Goal: Navigation & Orientation: Find specific page/section

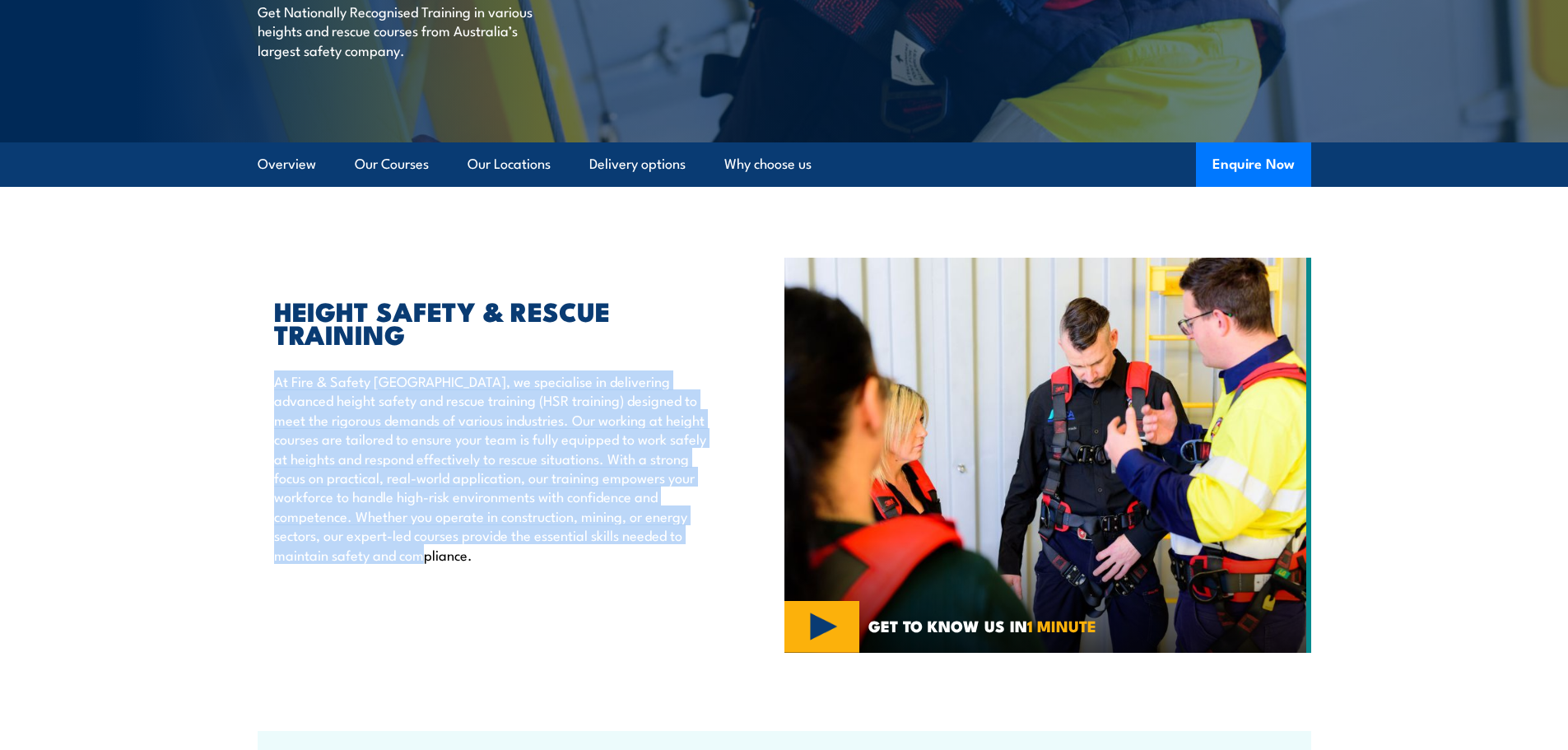
drag, startPoint x: 275, startPoint y: 382, endPoint x: 543, endPoint y: 570, distance: 327.4
click at [543, 570] on div "HEIGHT SAFETY & RESCUE TRAINING At Fire & Safety Australia, we specialise in de…" at bounding box center [521, 455] width 527 height 395
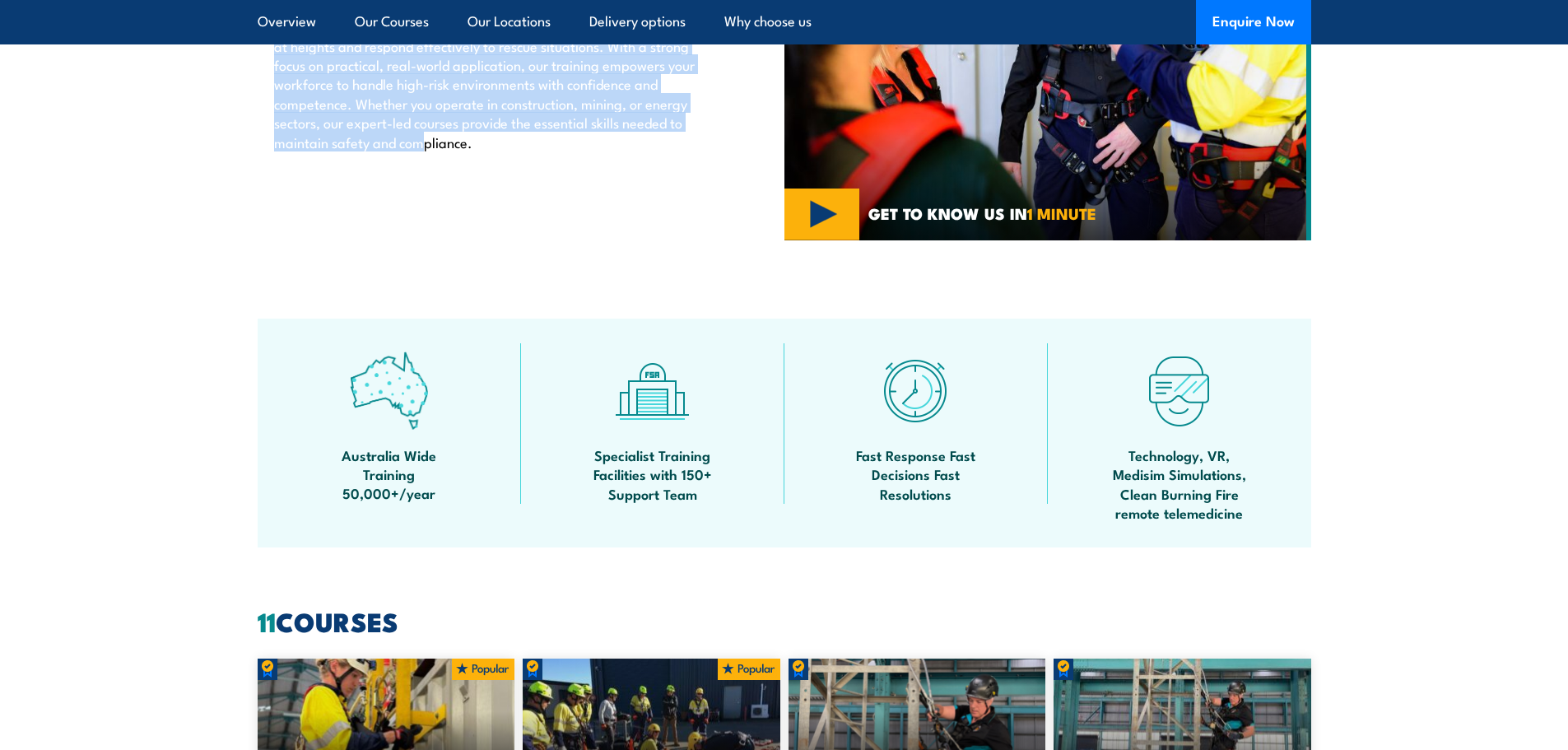
scroll to position [494, 0]
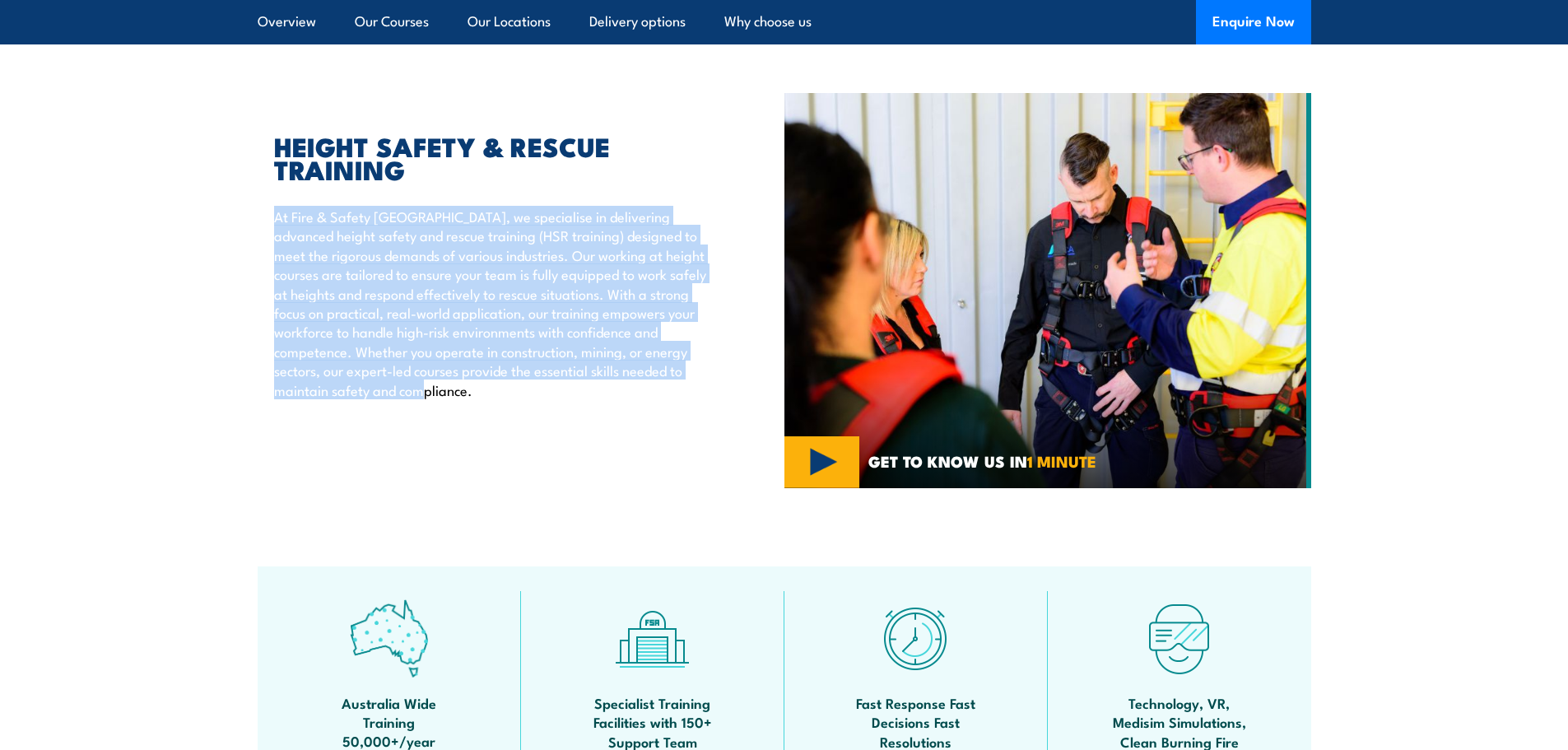
click at [834, 466] on img at bounding box center [1048, 290] width 527 height 395
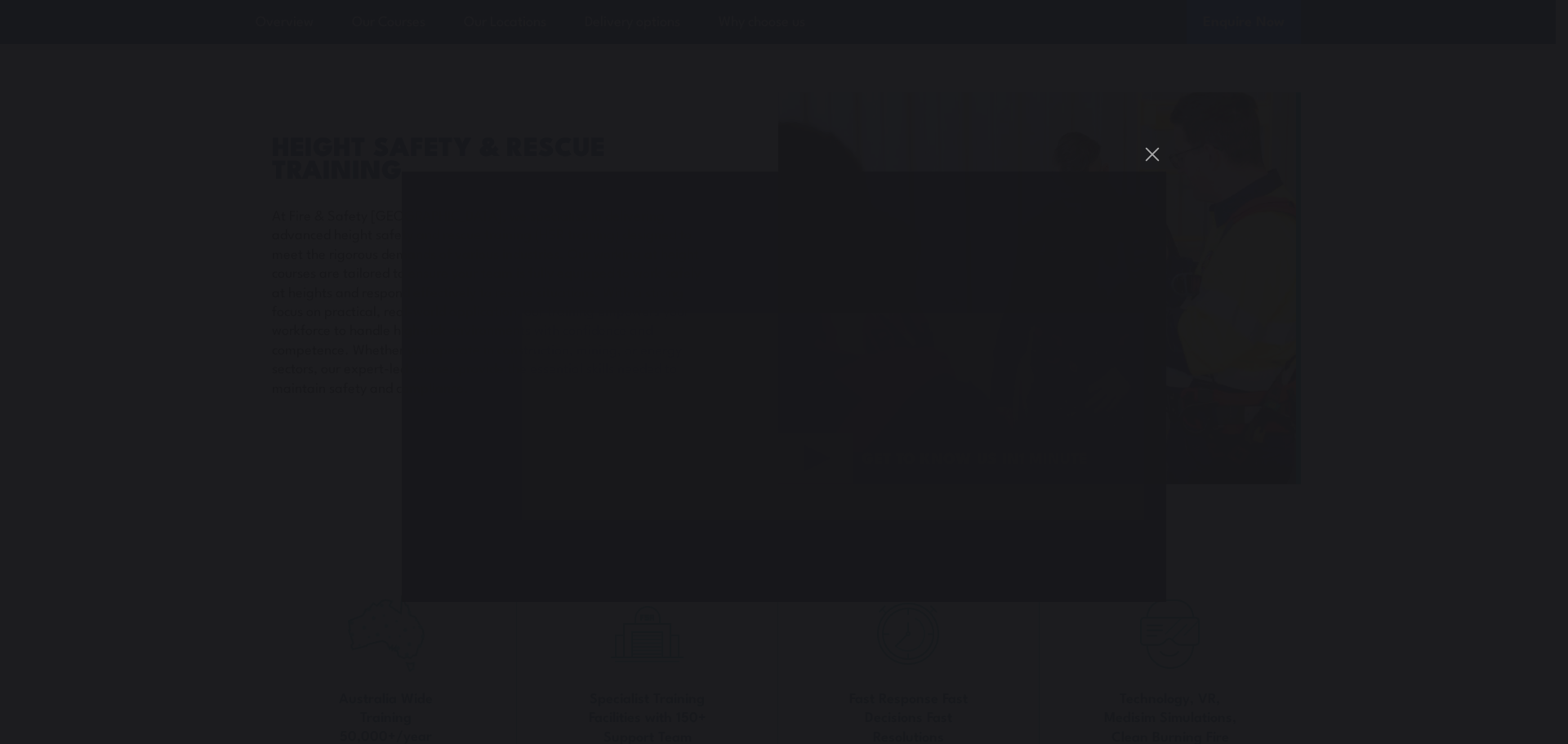
click at [224, 267] on div "You can close this modal content with the ESC key" at bounding box center [784, 372] width 1568 height 744
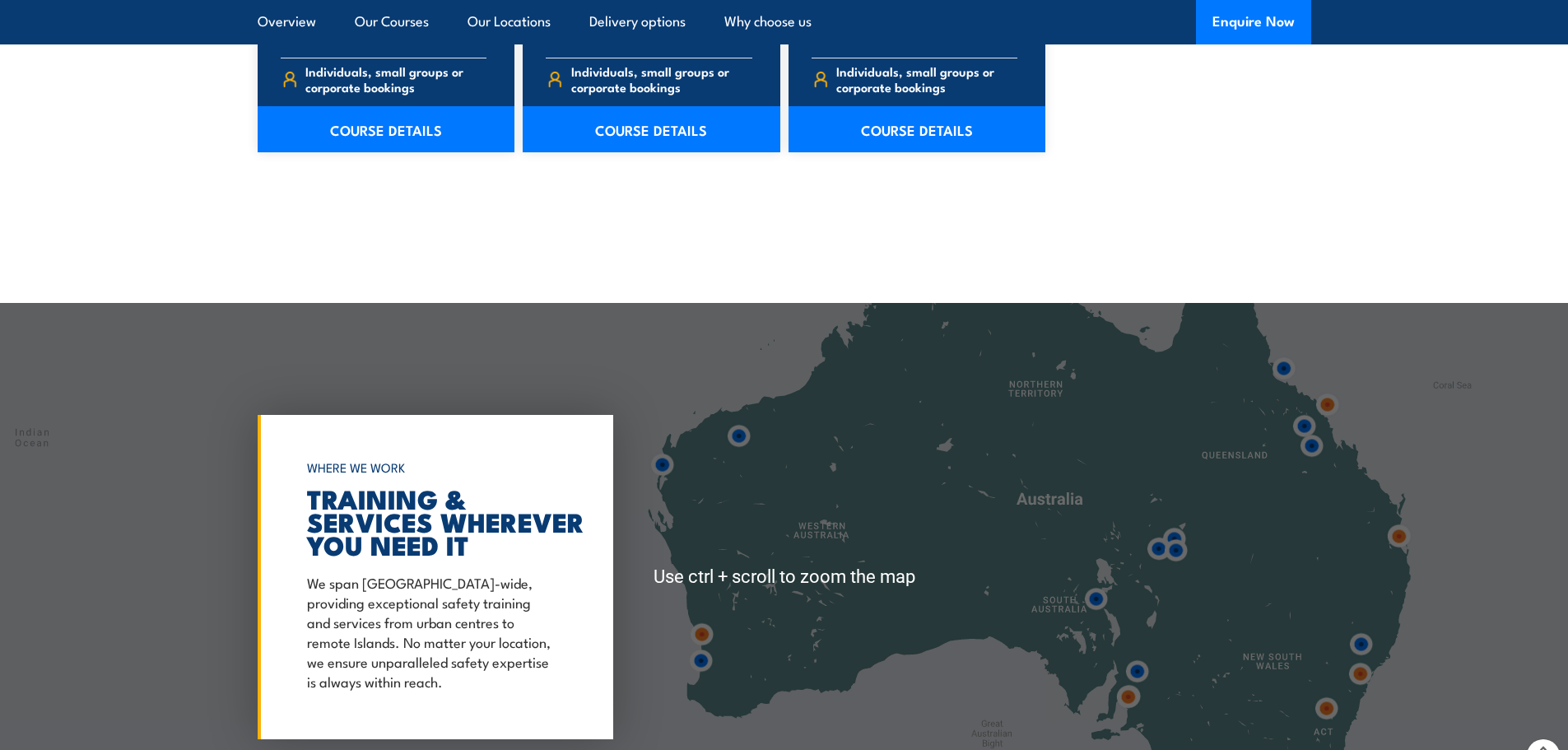
scroll to position [2552, 0]
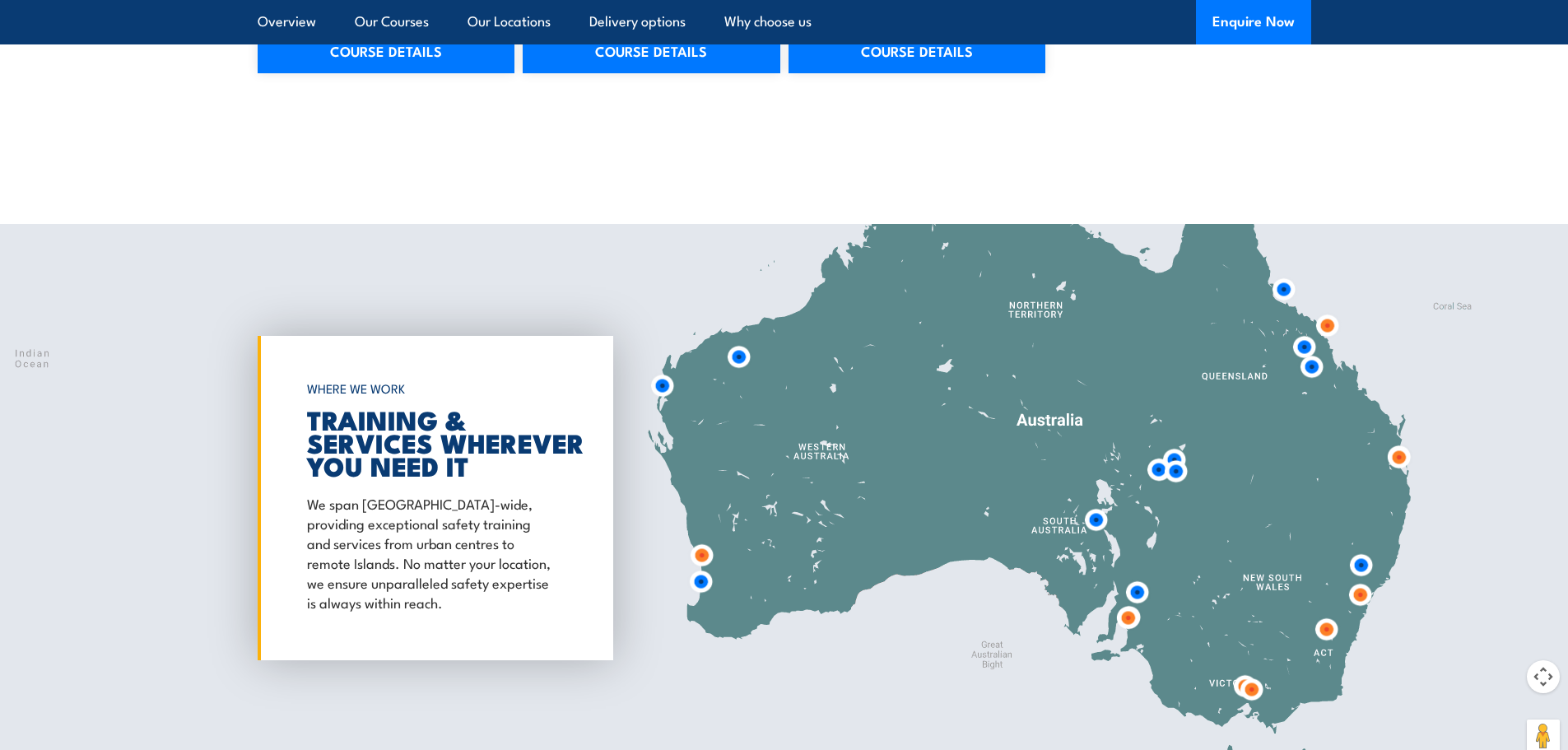
click at [1403, 461] on img at bounding box center [1399, 457] width 30 height 30
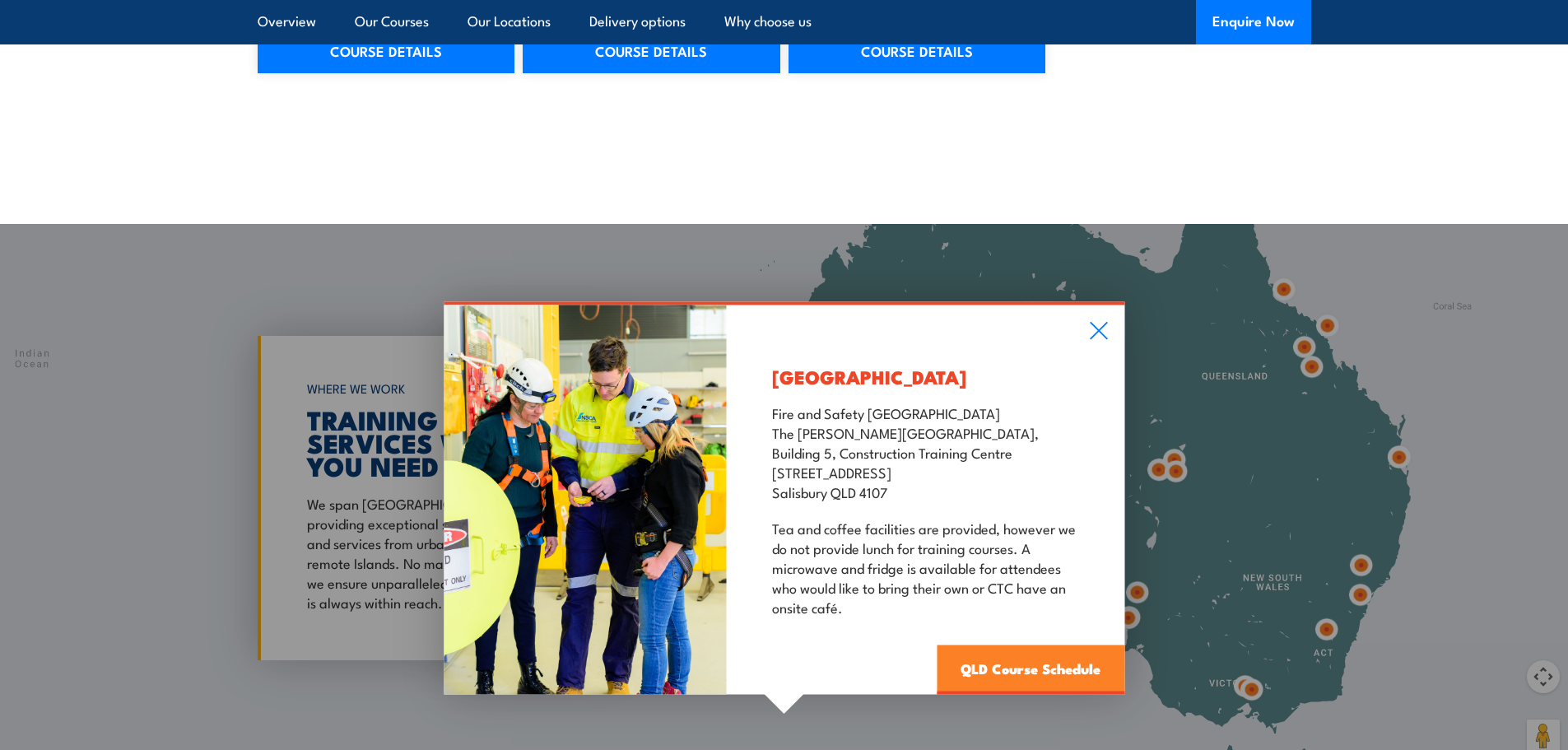
click at [1027, 661] on link "QLD Course Schedule" at bounding box center [1031, 670] width 188 height 50
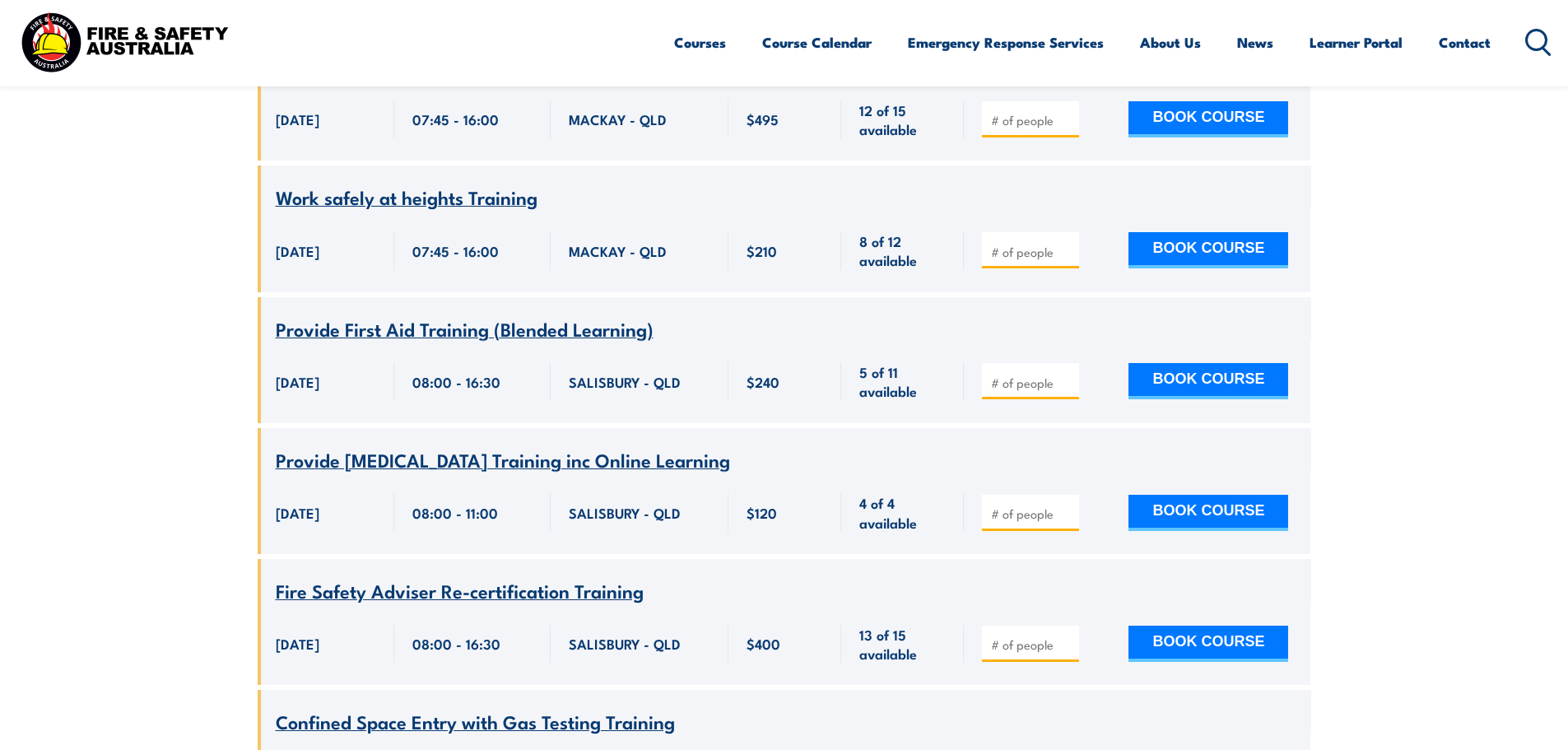
scroll to position [955, 0]
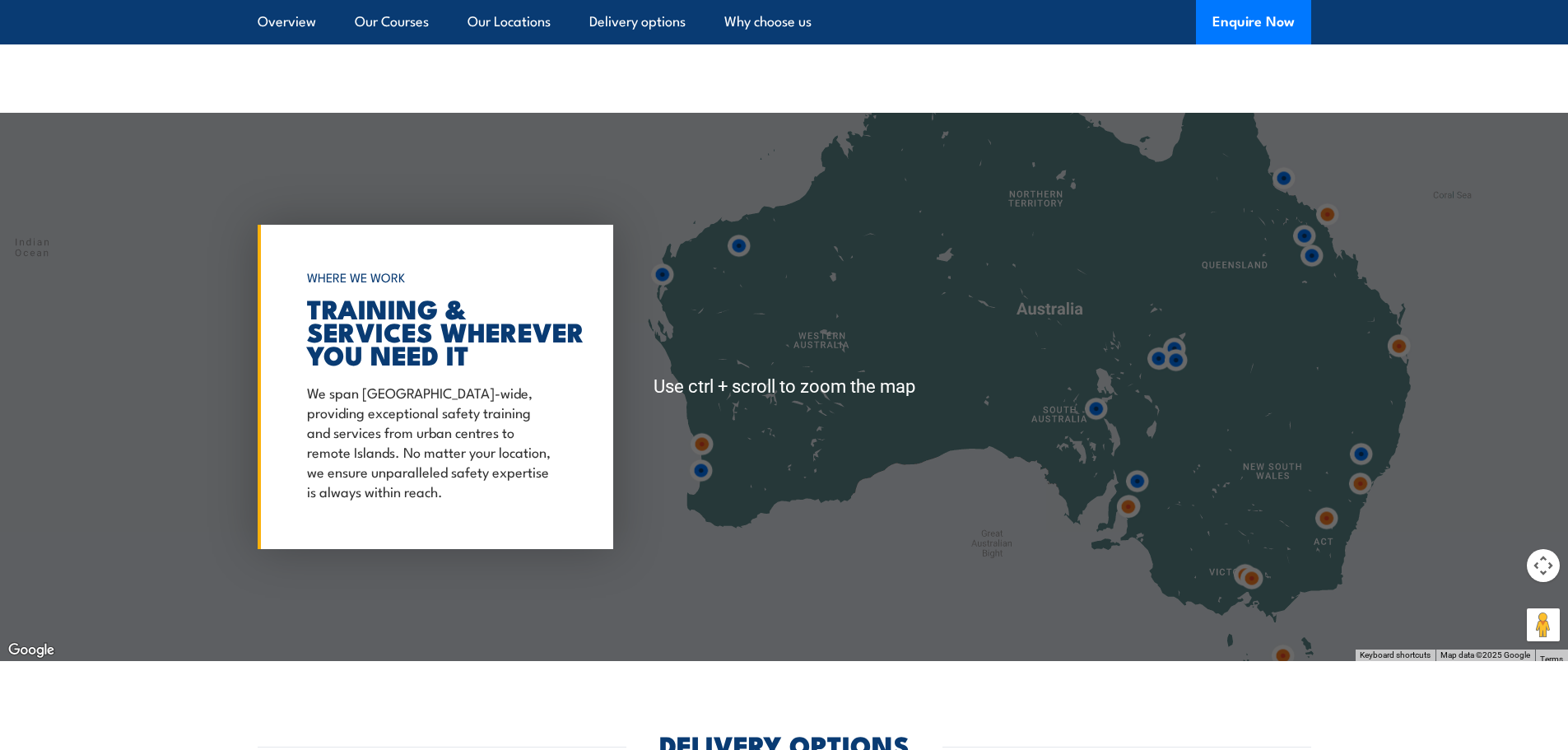
scroll to position [2634, 0]
